Goal: Task Accomplishment & Management: Use online tool/utility

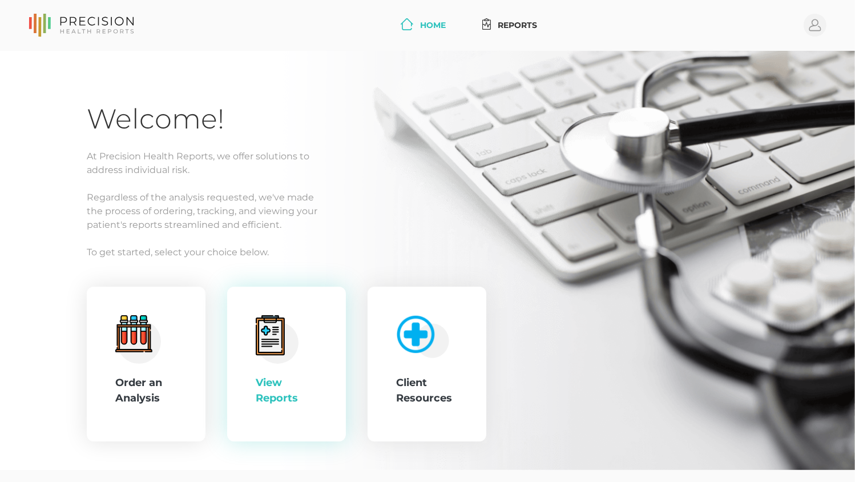
click at [312, 315] on div "View Reports" at bounding box center [287, 364] width 62 height 98
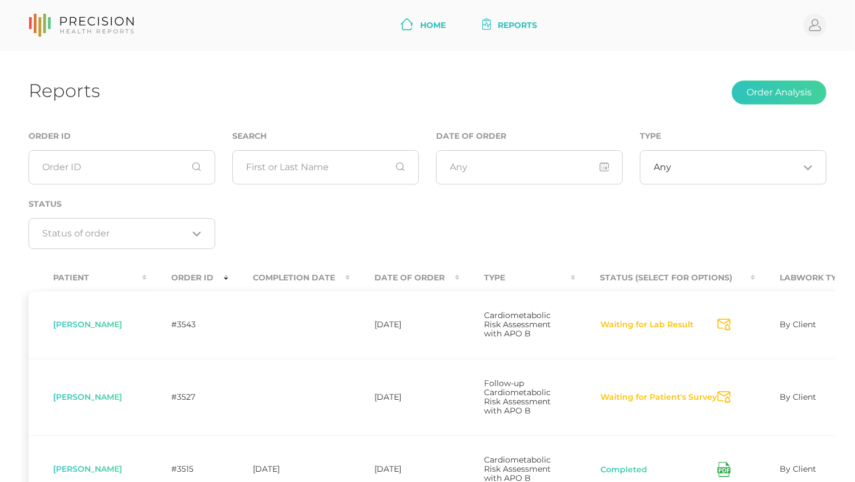
click at [409, 23] on icon at bounding box center [407, 24] width 13 height 12
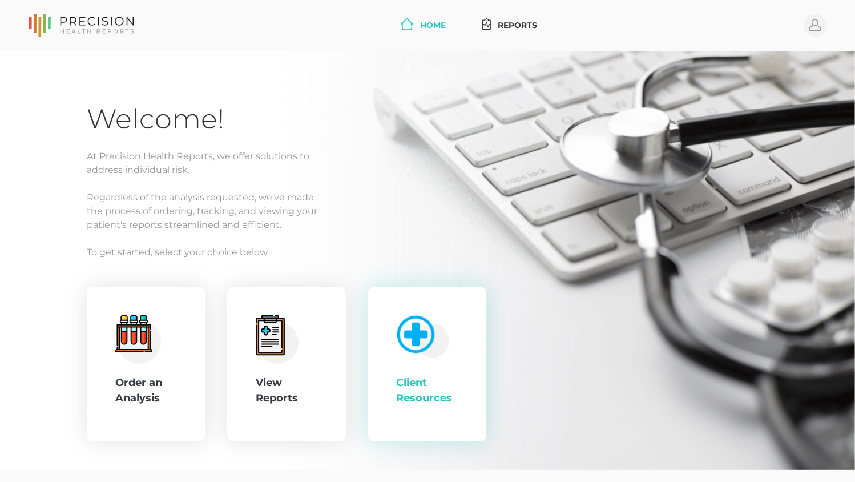
click at [406, 351] on img at bounding box center [420, 334] width 59 height 49
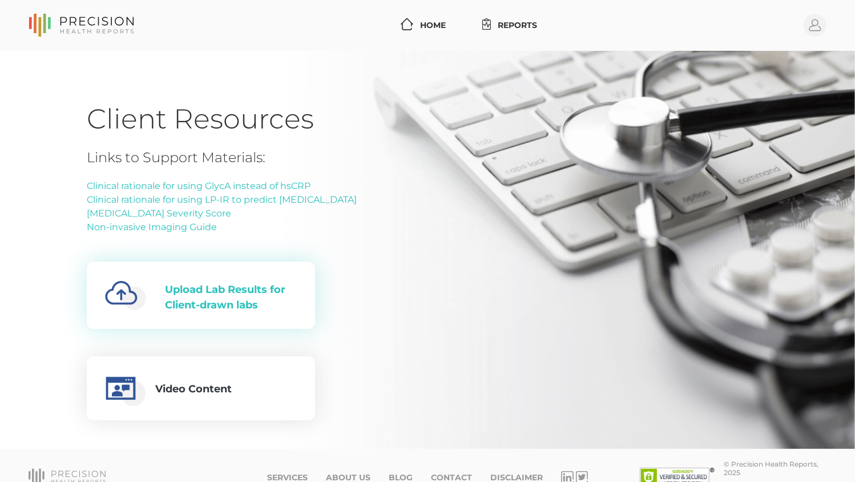
click at [239, 299] on div "Upload Lab Results for Client-drawn labs" at bounding box center [231, 297] width 132 height 31
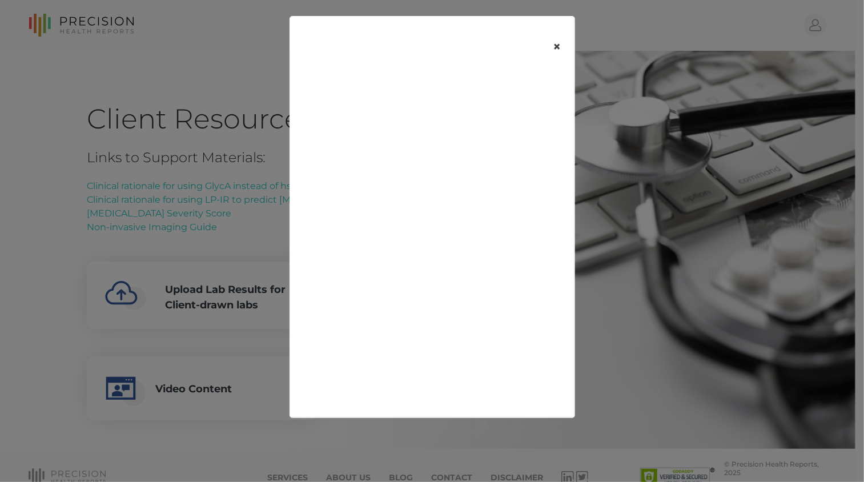
click at [564, 45] on button "×" at bounding box center [556, 47] width 35 height 48
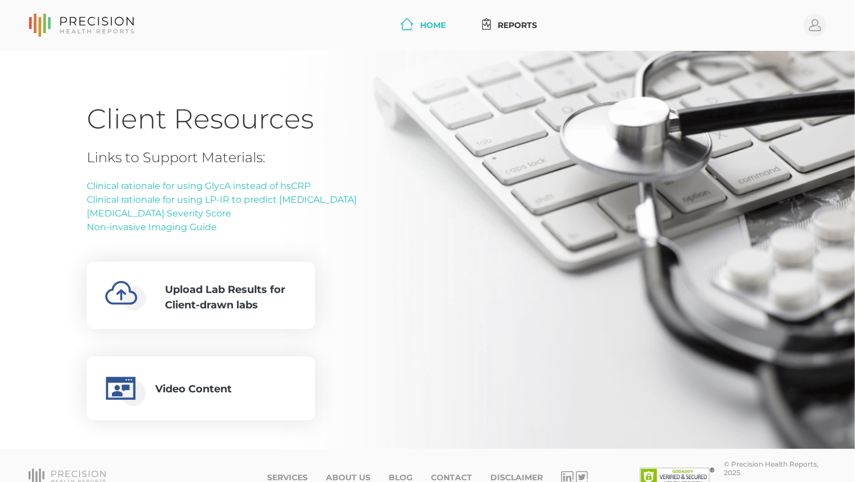
click at [415, 28] on link "Home" at bounding box center [423, 25] width 54 height 21
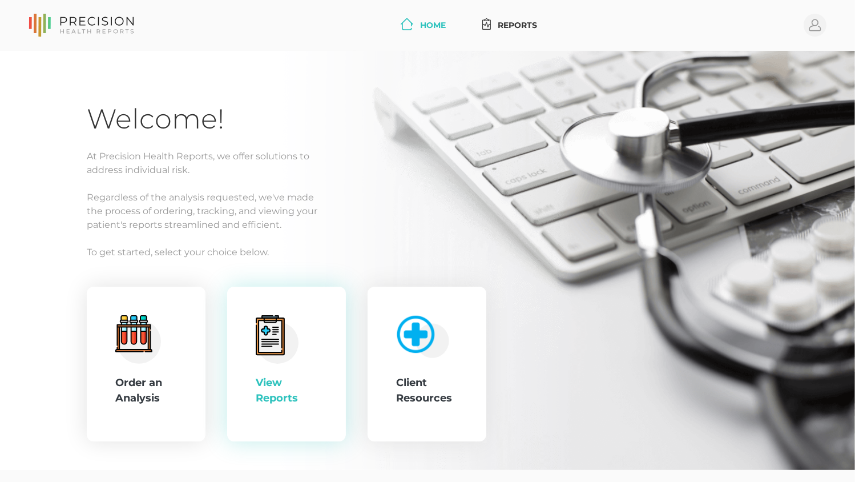
click at [293, 362] on icon at bounding box center [277, 339] width 43 height 49
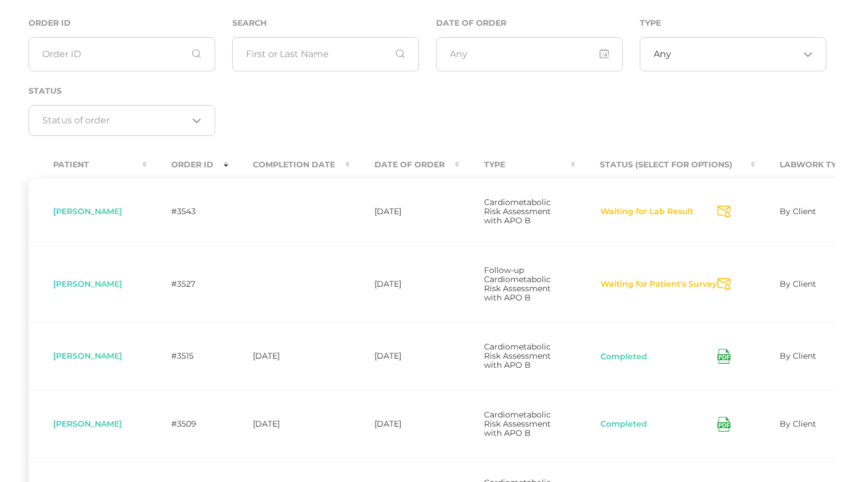
scroll to position [114, 0]
click at [722, 289] on icon "Send Notification" at bounding box center [724, 283] width 13 height 12
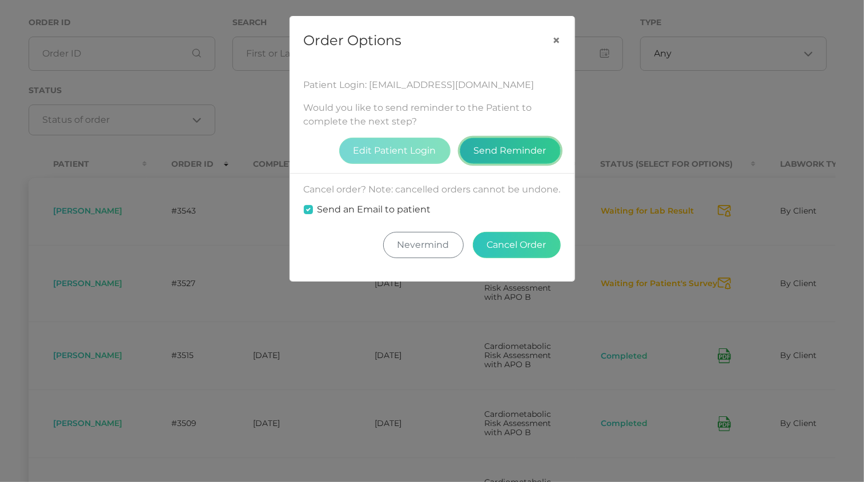
click at [546, 153] on button "Send Reminder" at bounding box center [510, 151] width 101 height 26
